Goal: Transaction & Acquisition: Purchase product/service

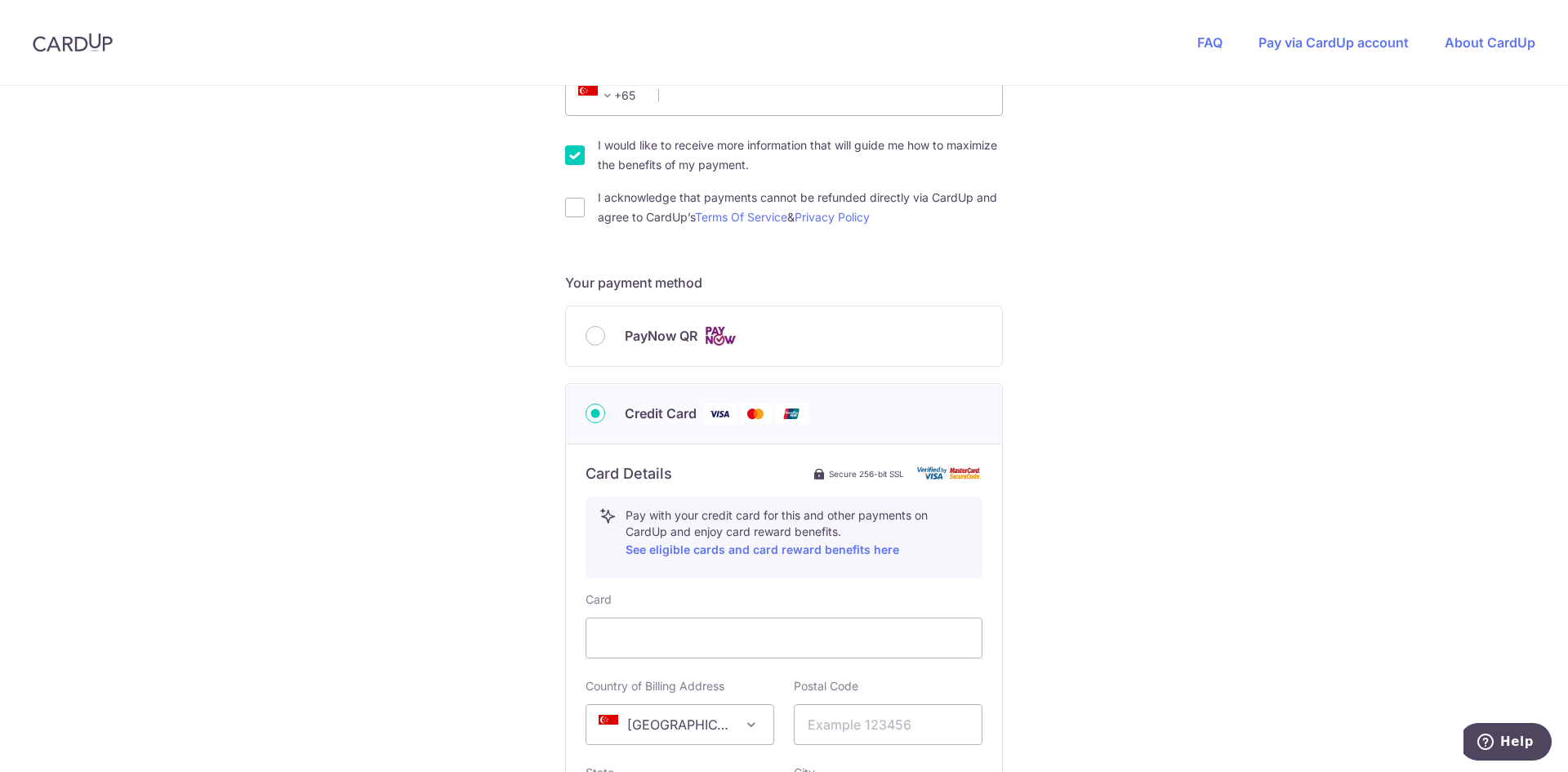
scroll to position [336, 0]
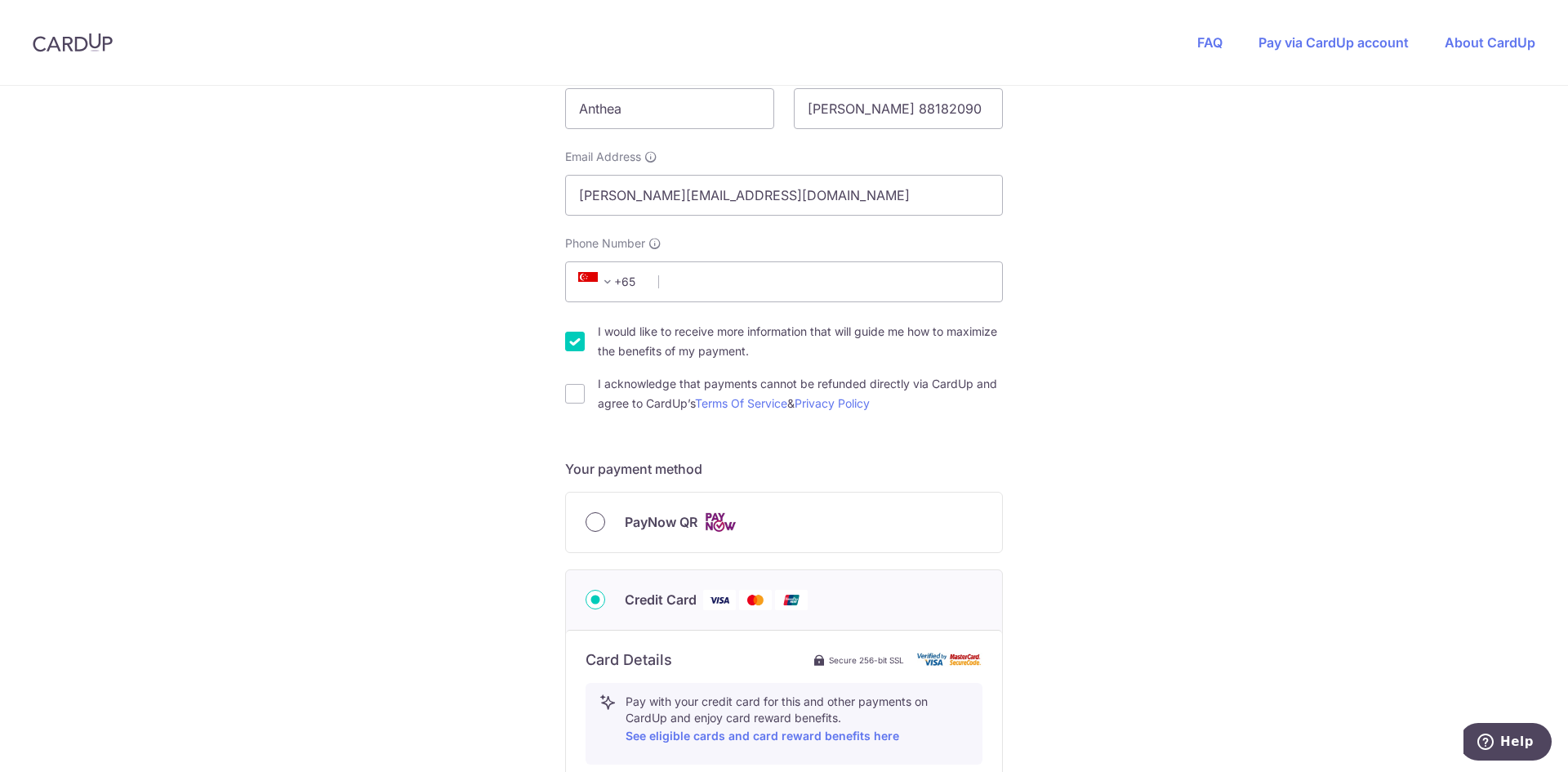
click at [586, 522] on input "PayNow QR" at bounding box center [594, 521] width 19 height 19
radio input "true"
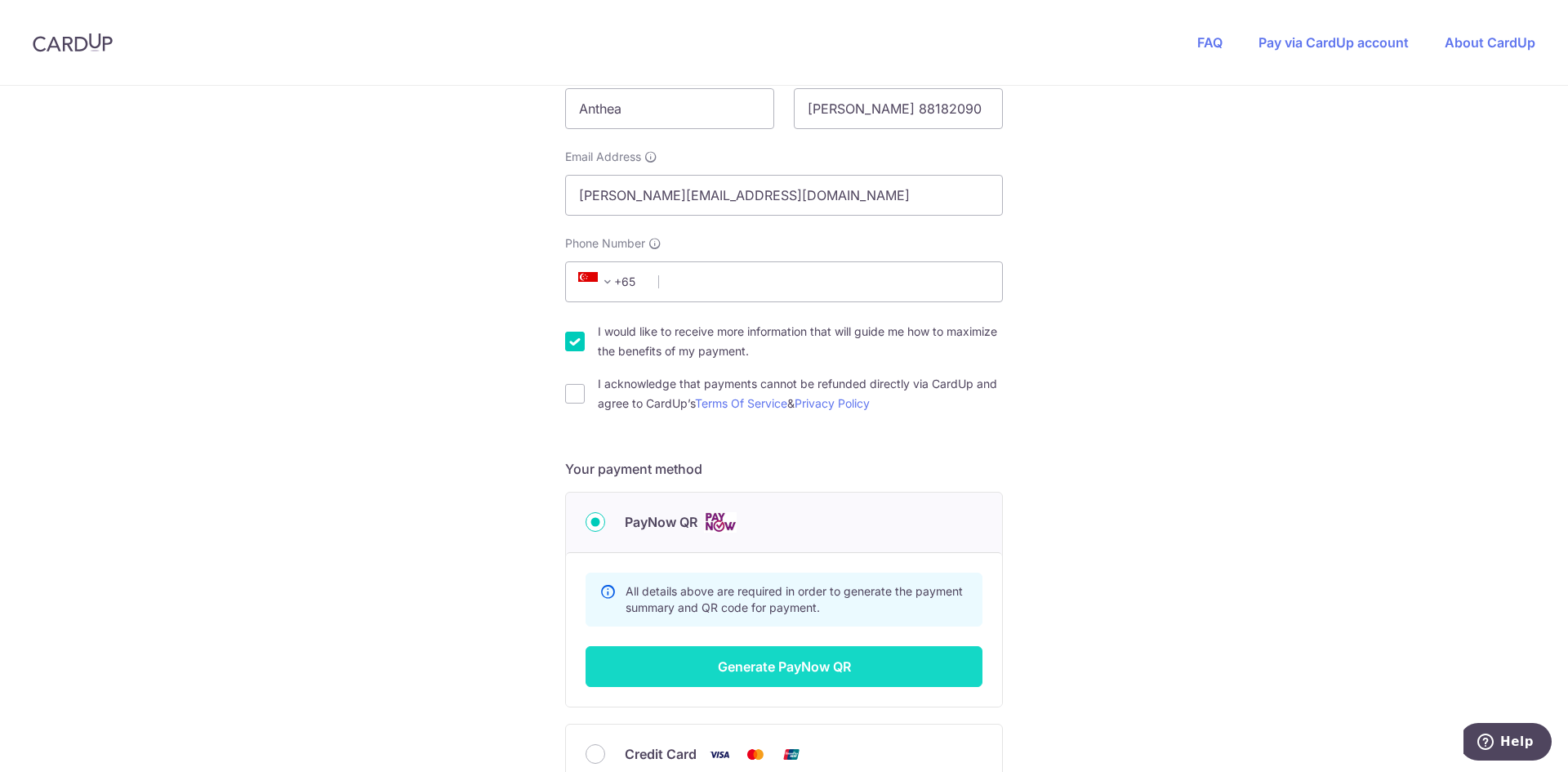
click at [800, 670] on button "Generate PayNow QR" at bounding box center [784, 667] width 397 height 41
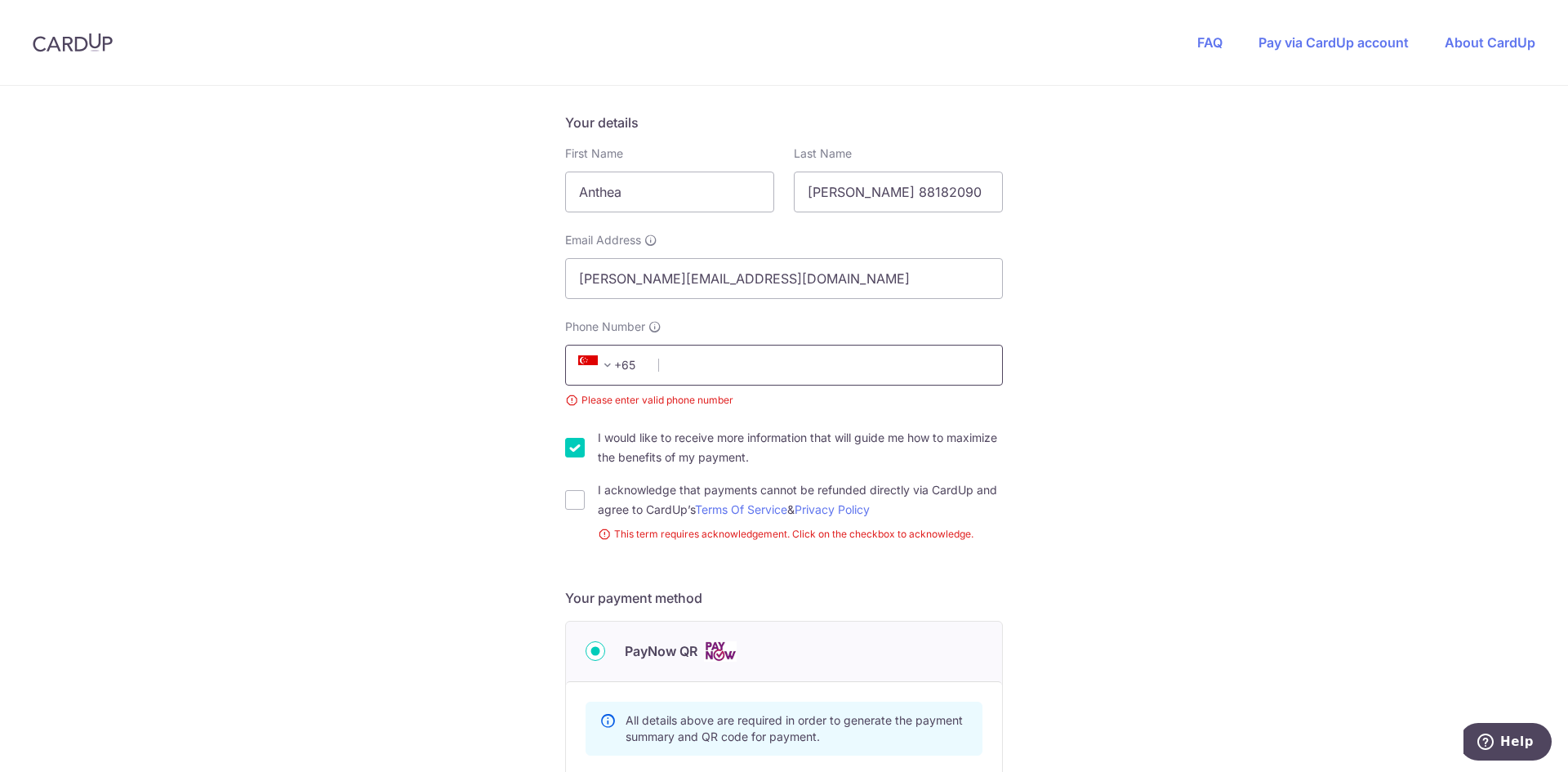
scroll to position [172, 0]
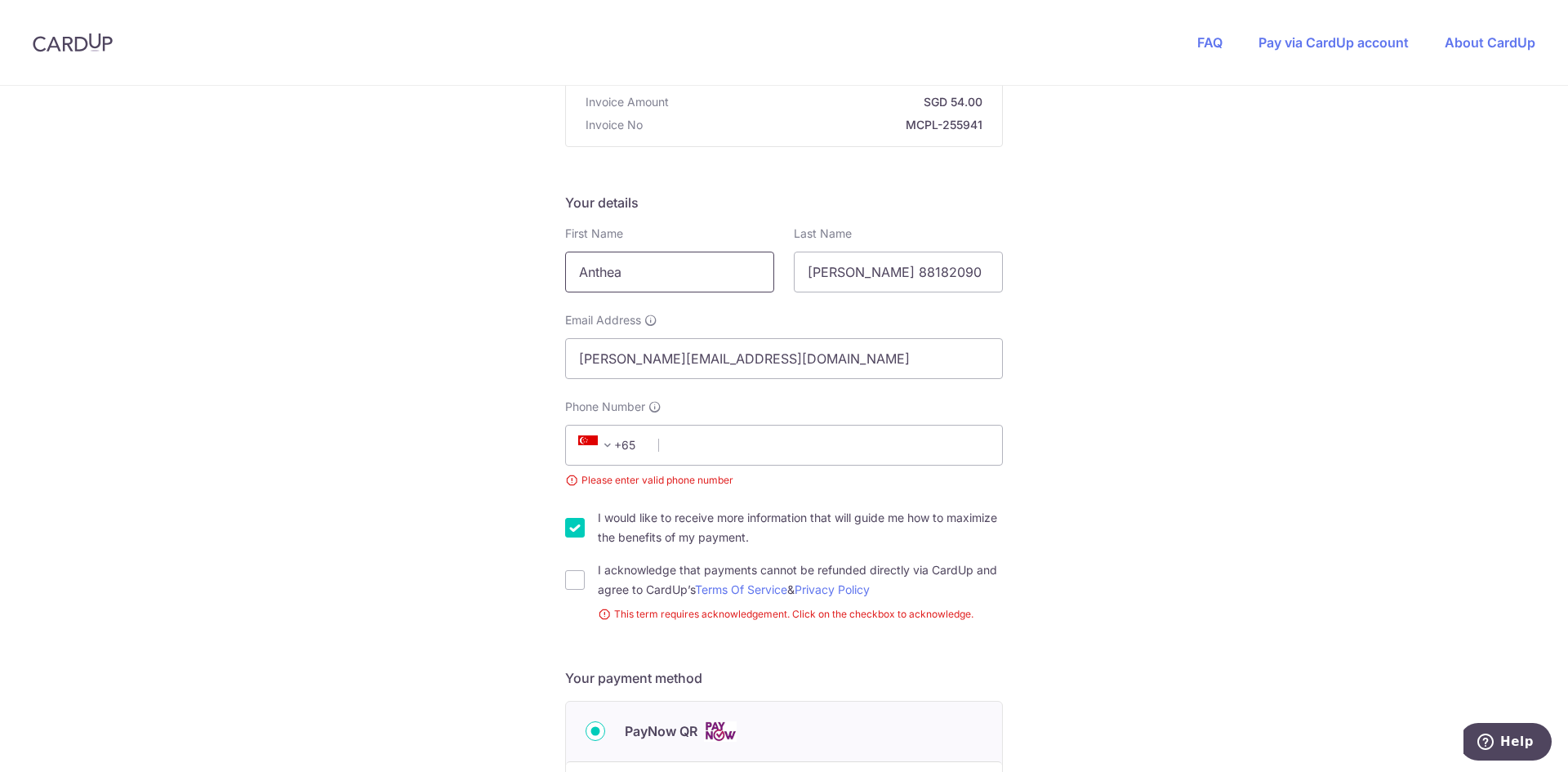
drag, startPoint x: 696, startPoint y: 280, endPoint x: 452, endPoint y: 319, distance: 247.1
click at [452, 319] on div "You are paying BE MITEY COMPANY PTE. LTD. BE MITEY COMPANY PTE. LTD. uses CardU…" at bounding box center [784, 532] width 1568 height 1239
type input "[PERSON_NAME]"
type input "c"
drag, startPoint x: 424, startPoint y: 338, endPoint x: 425, endPoint y: 310, distance: 28.0
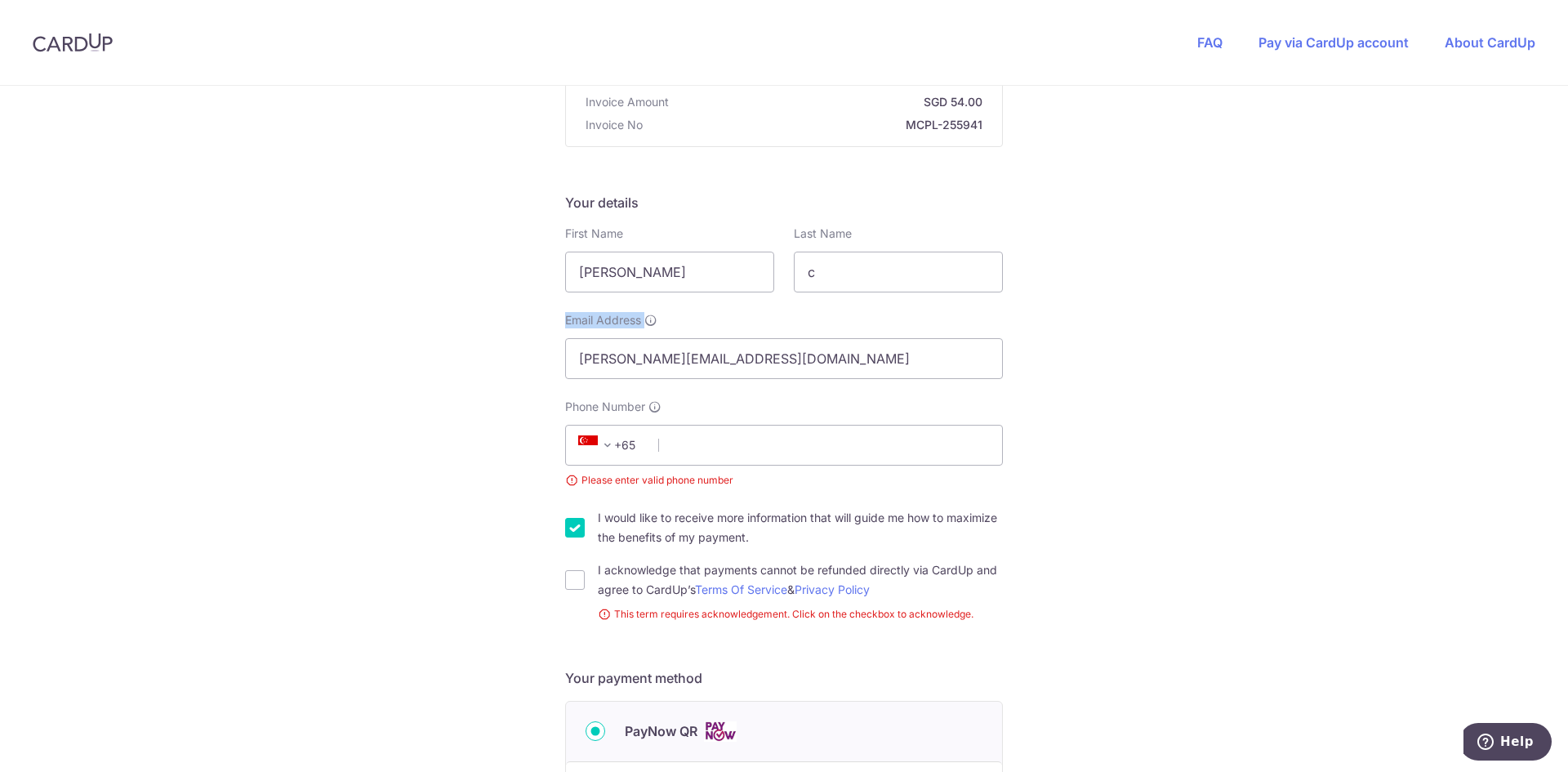
click at [423, 311] on div "You are paying BE MITEY COMPANY PTE. LTD. BE MITEY COMPANY PTE. LTD. uses CardU…" at bounding box center [784, 532] width 1568 height 1239
click at [848, 280] on input "c" at bounding box center [898, 272] width 209 height 41
type input "Chao"
type input "[EMAIL_ADDRESS][DOMAIN_NAME]"
click at [752, 432] on input "Phone Number" at bounding box center [784, 445] width 438 height 41
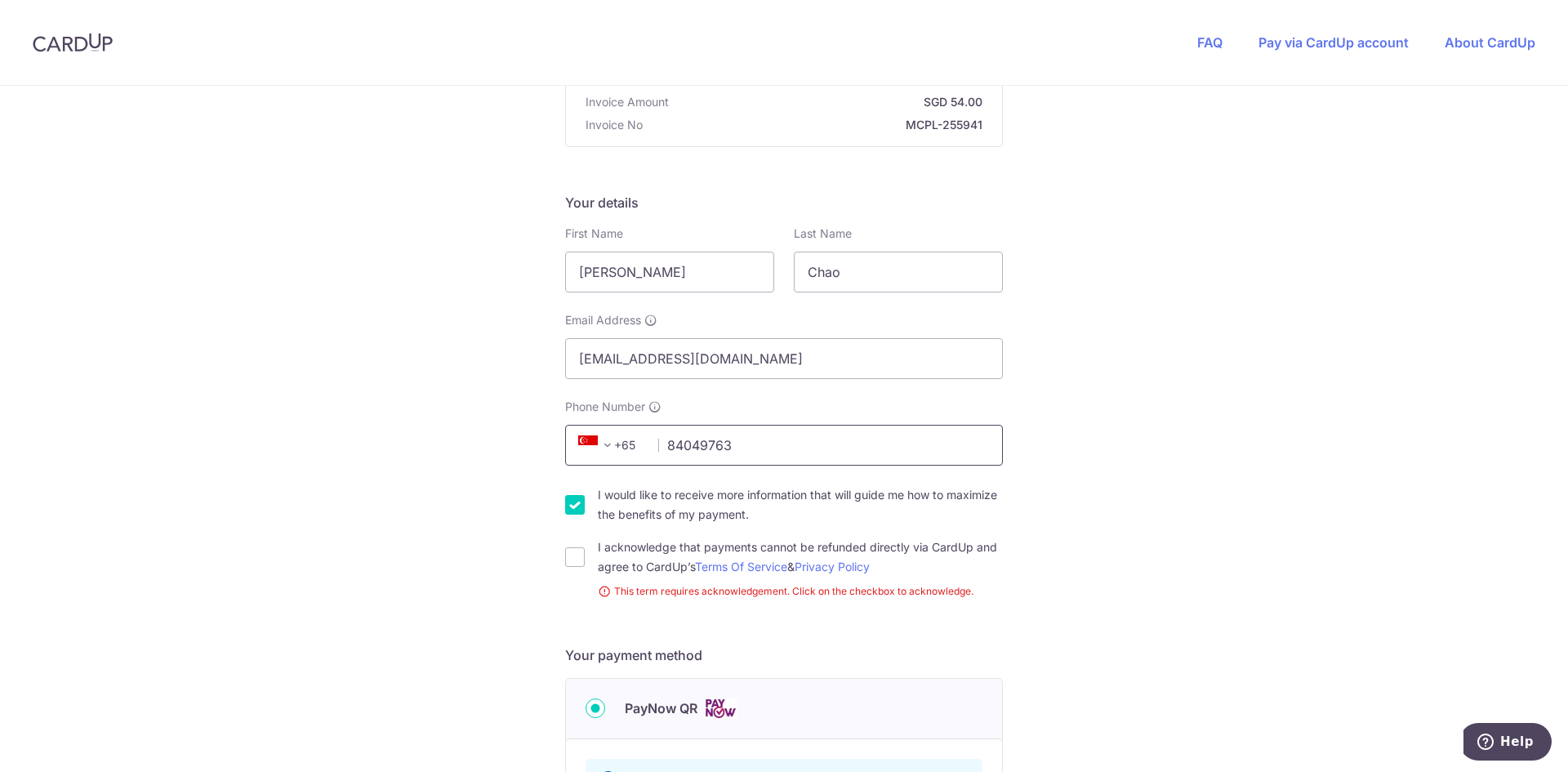
type input "84049763"
click at [569, 509] on input "I would like to receive more information that will guide me how to maximize the…" at bounding box center [574, 504] width 19 height 19
checkbox input "false"
click at [565, 561] on input "I acknowledge that payments cannot be refunded directly via CardUp and agree to…" at bounding box center [574, 556] width 19 height 19
checkbox input "true"
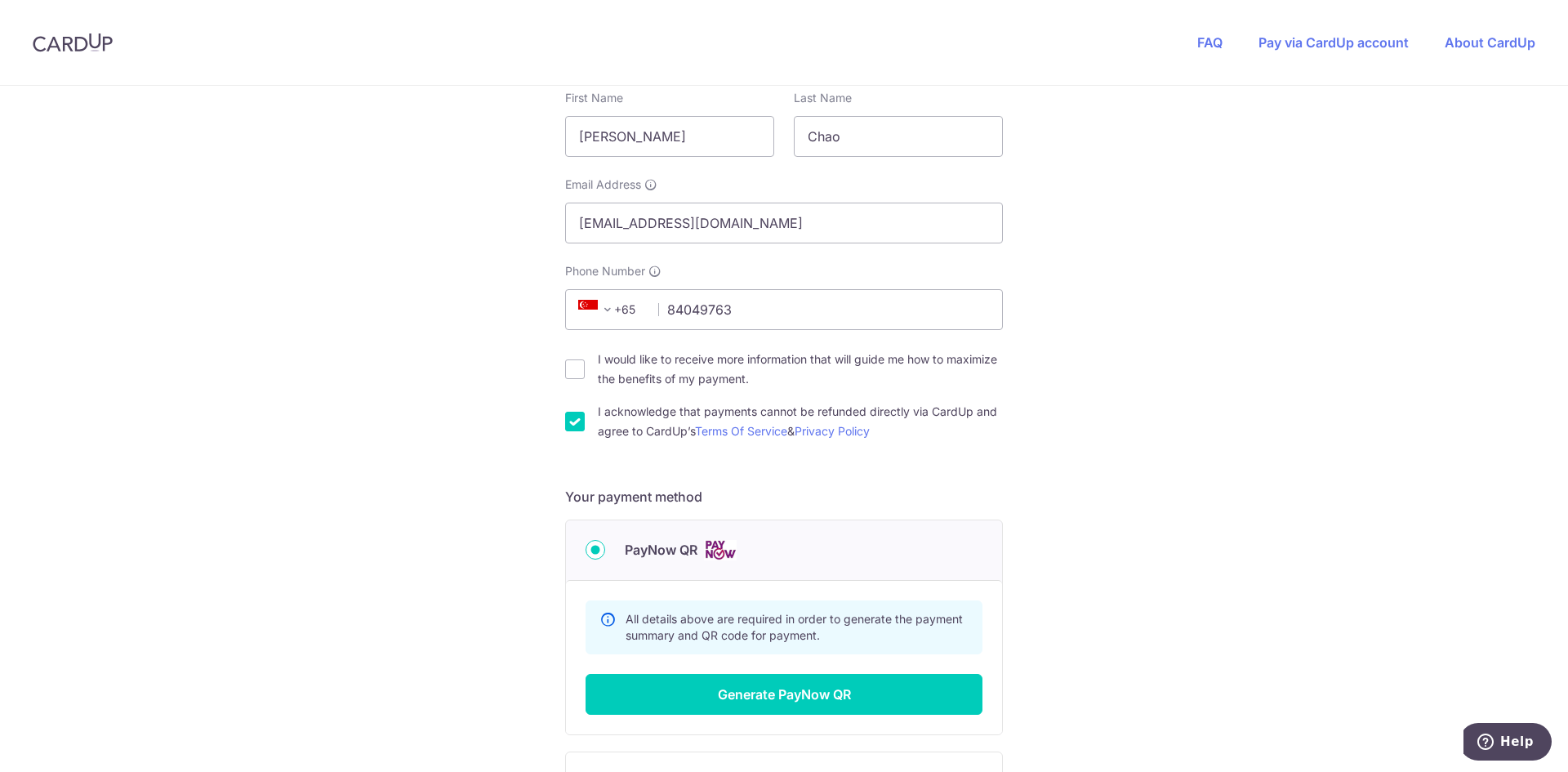
scroll to position [490, 0]
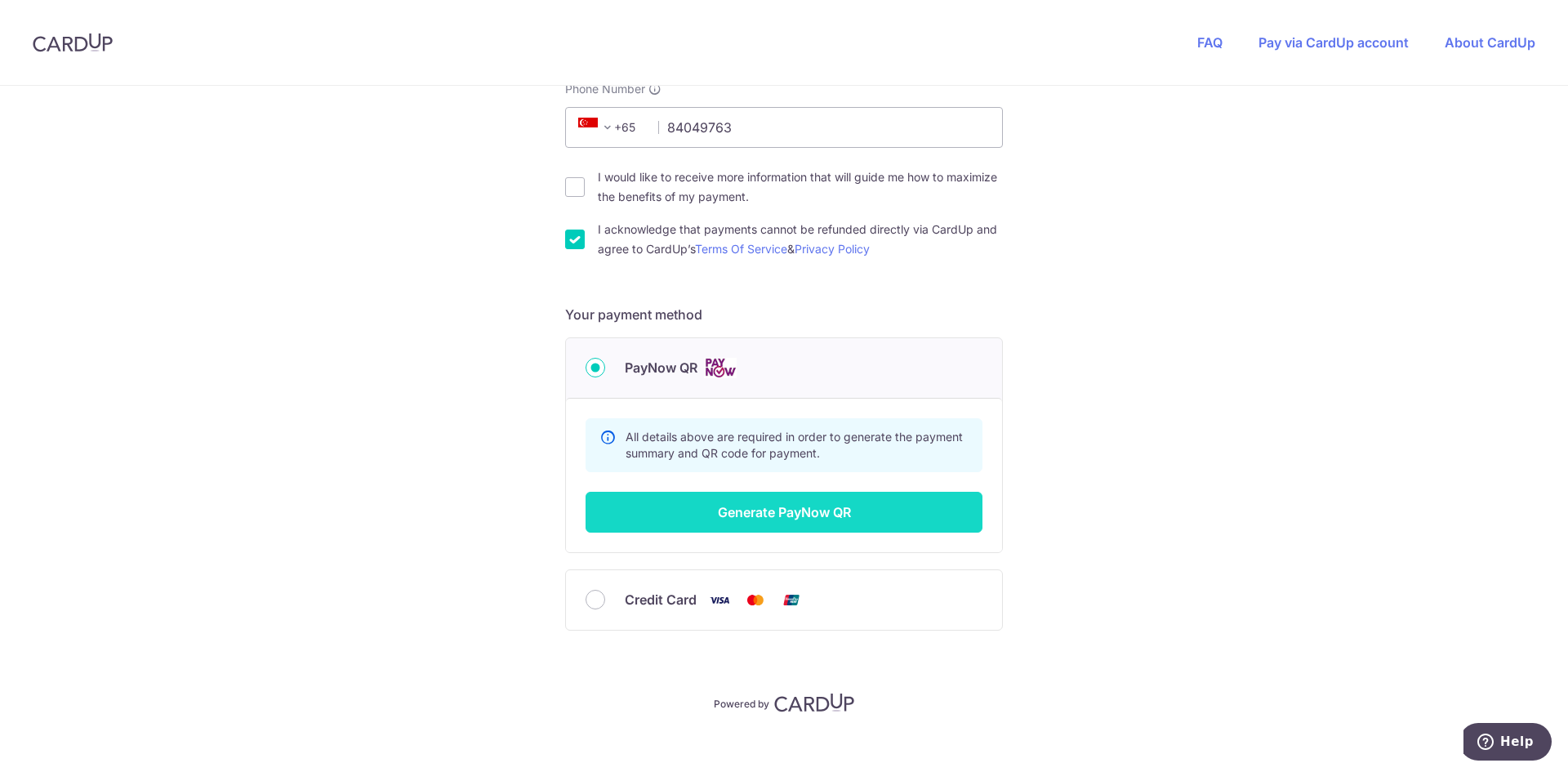
click at [810, 524] on button "Generate PayNow QR" at bounding box center [784, 512] width 397 height 41
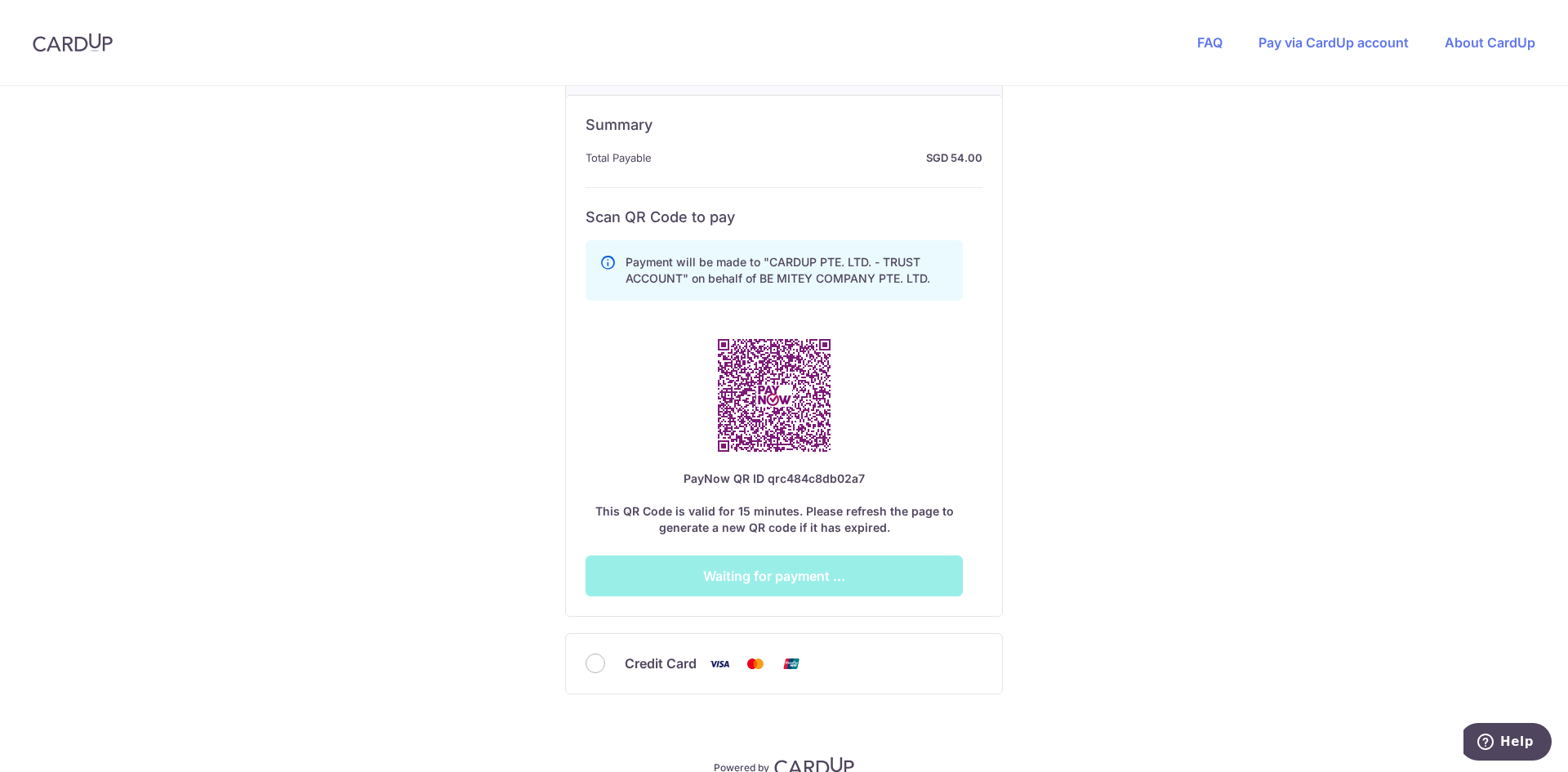
scroll to position [792, 0]
